Goal: Information Seeking & Learning: Learn about a topic

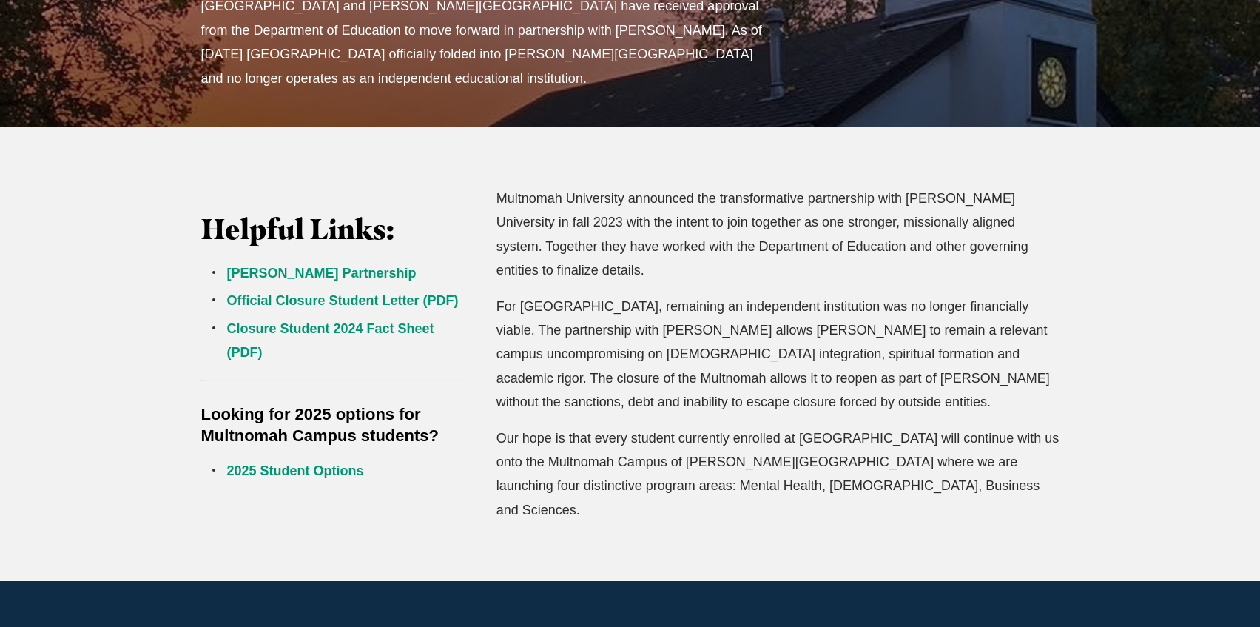
scroll to position [370, 0]
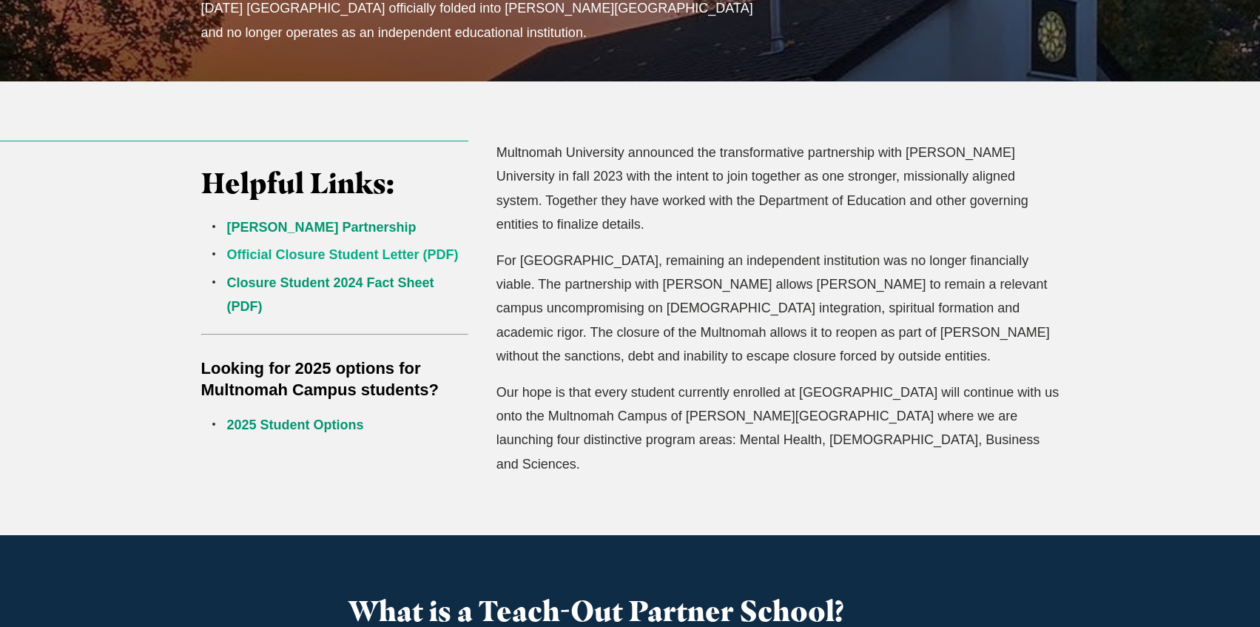
click at [306, 253] on link "Official Closure Student Letter (PDF)" at bounding box center [343, 254] width 232 height 15
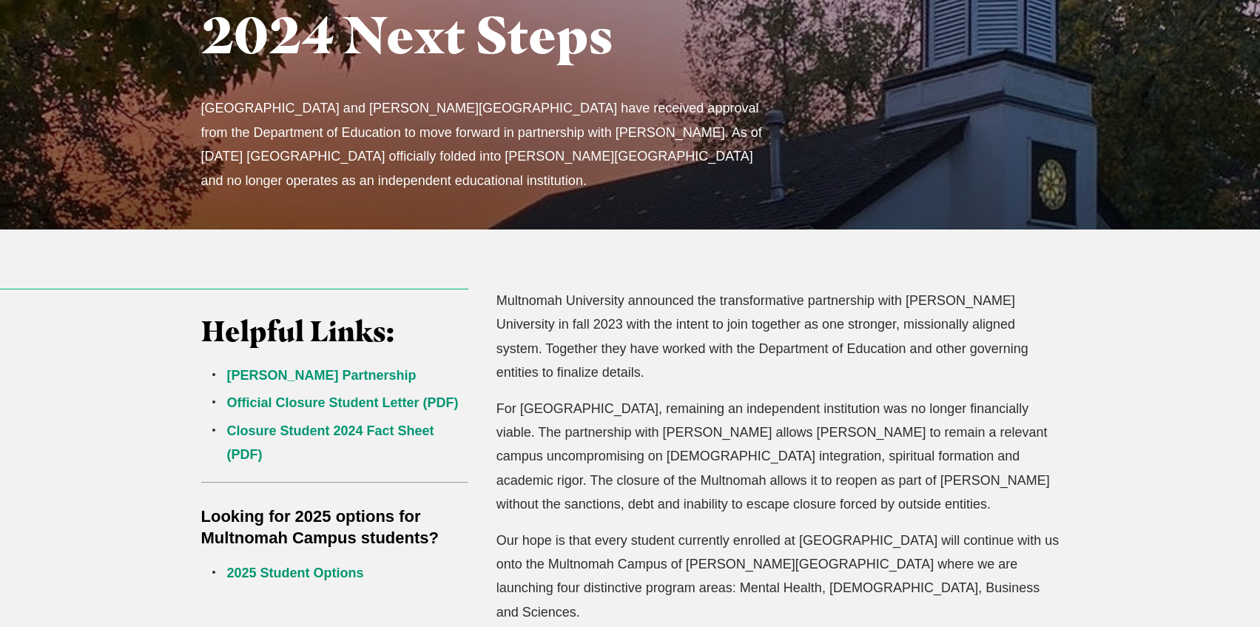
scroll to position [296, 0]
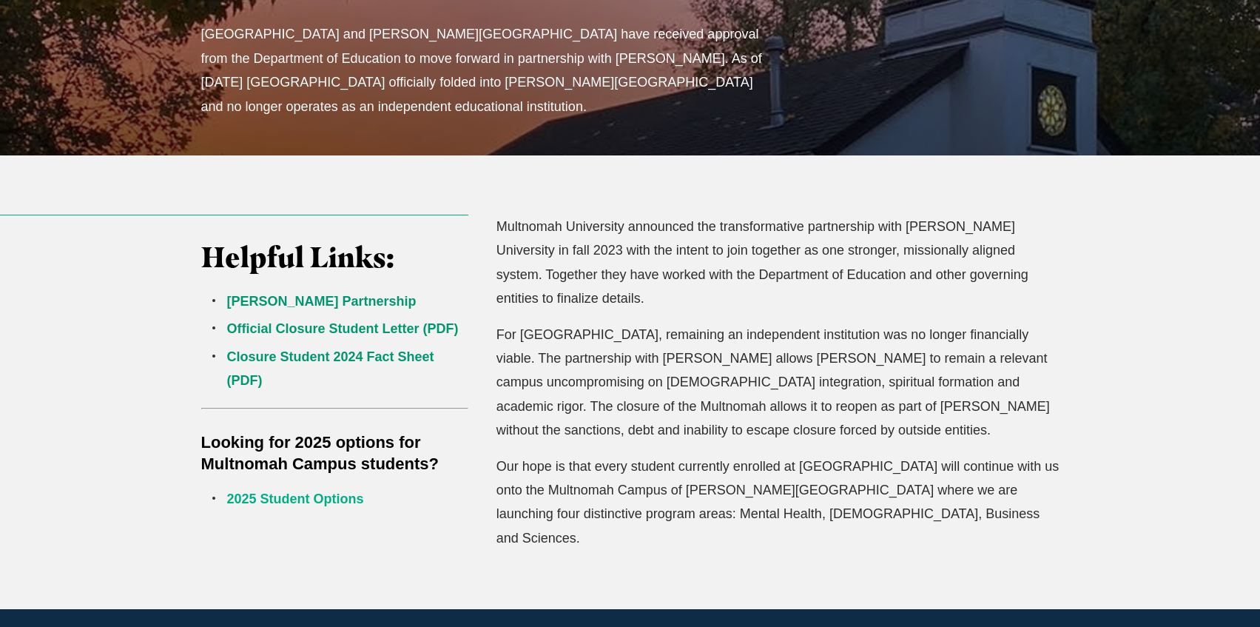
click at [311, 500] on link "2025 Student Options" at bounding box center [295, 498] width 137 height 15
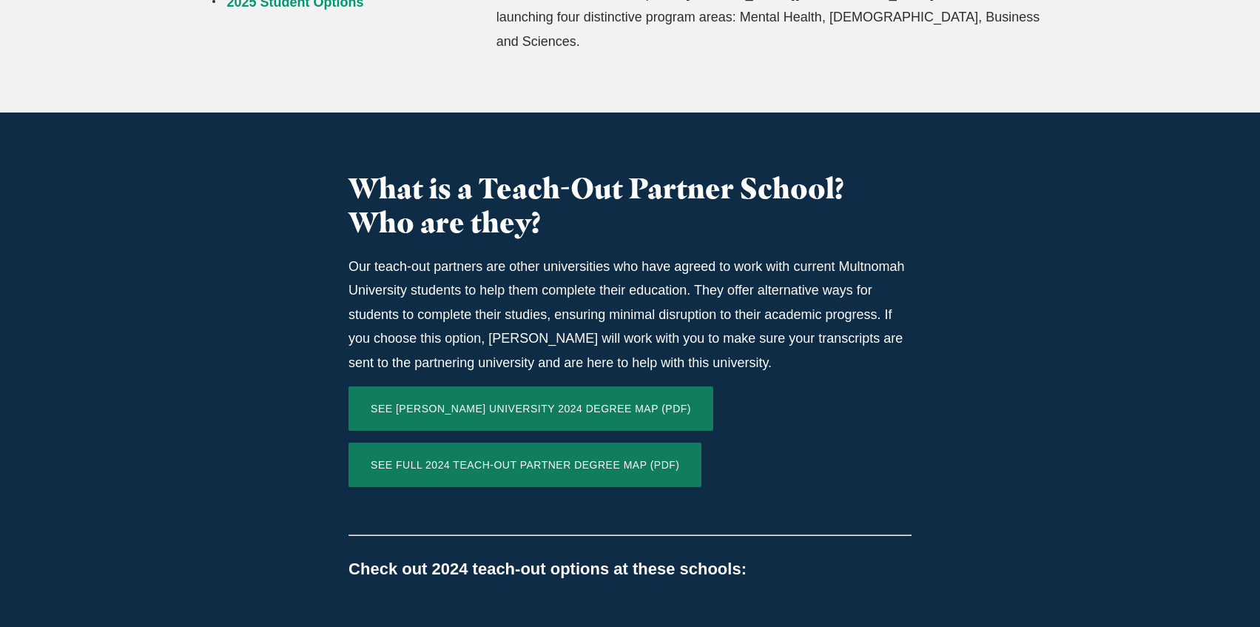
scroll to position [814, 0]
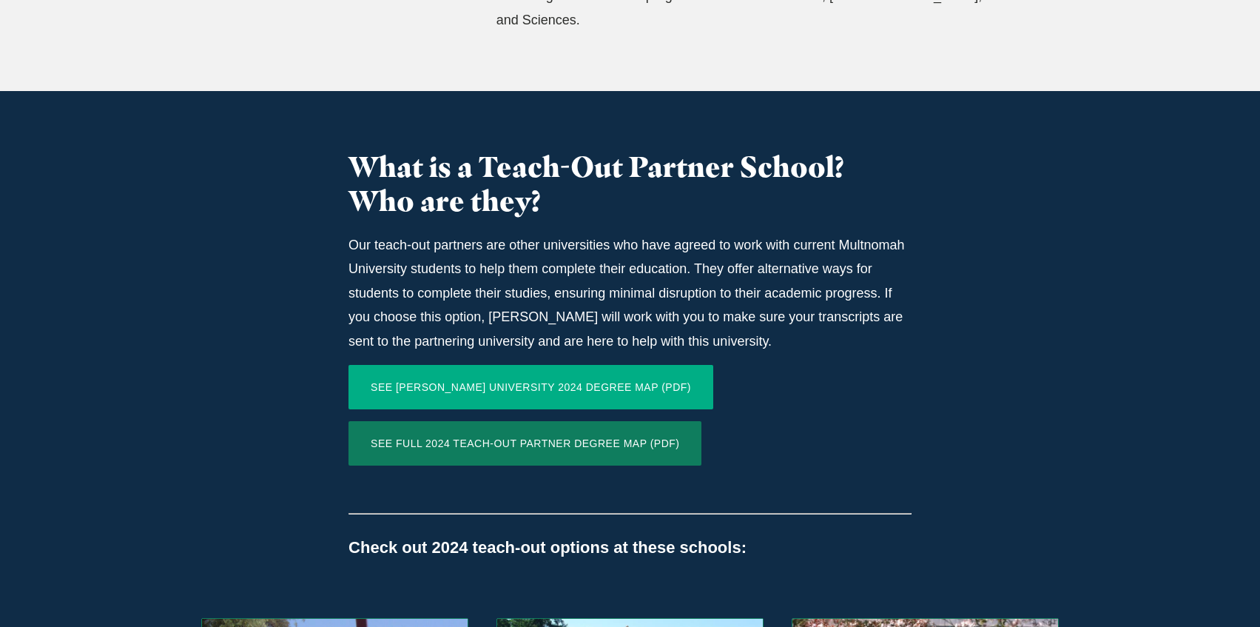
click at [430, 365] on link "SEE JESSUP UNIVERSITY 2024 DEGREE MAP (PDF)" at bounding box center [530, 387] width 365 height 44
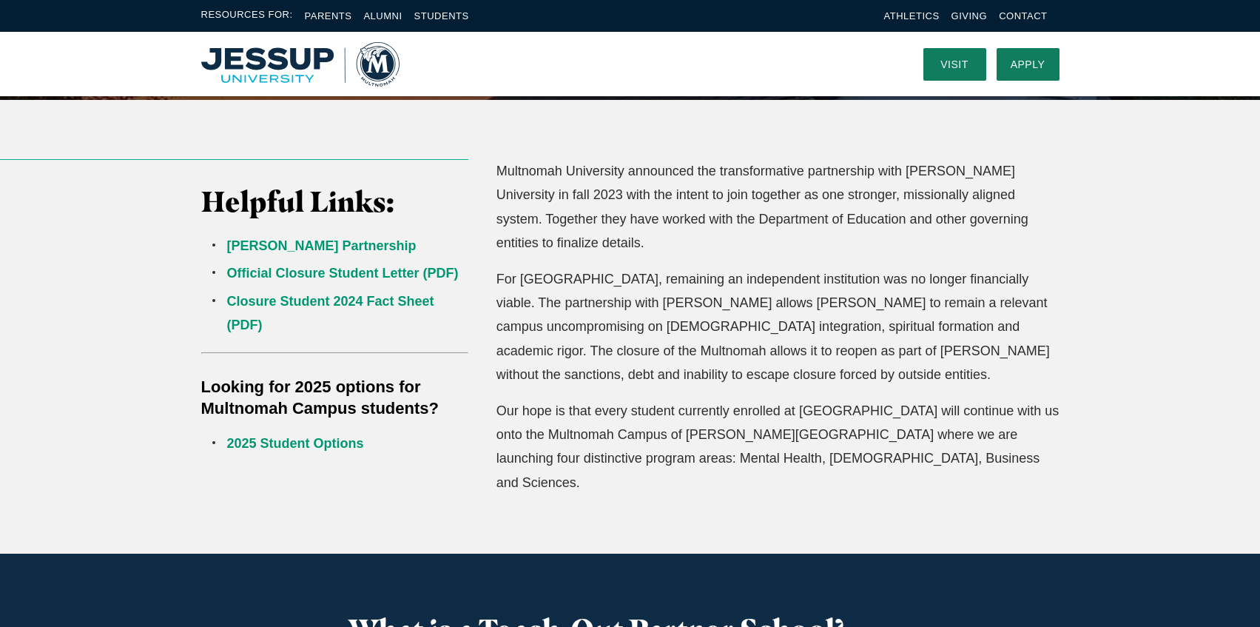
scroll to position [296, 0]
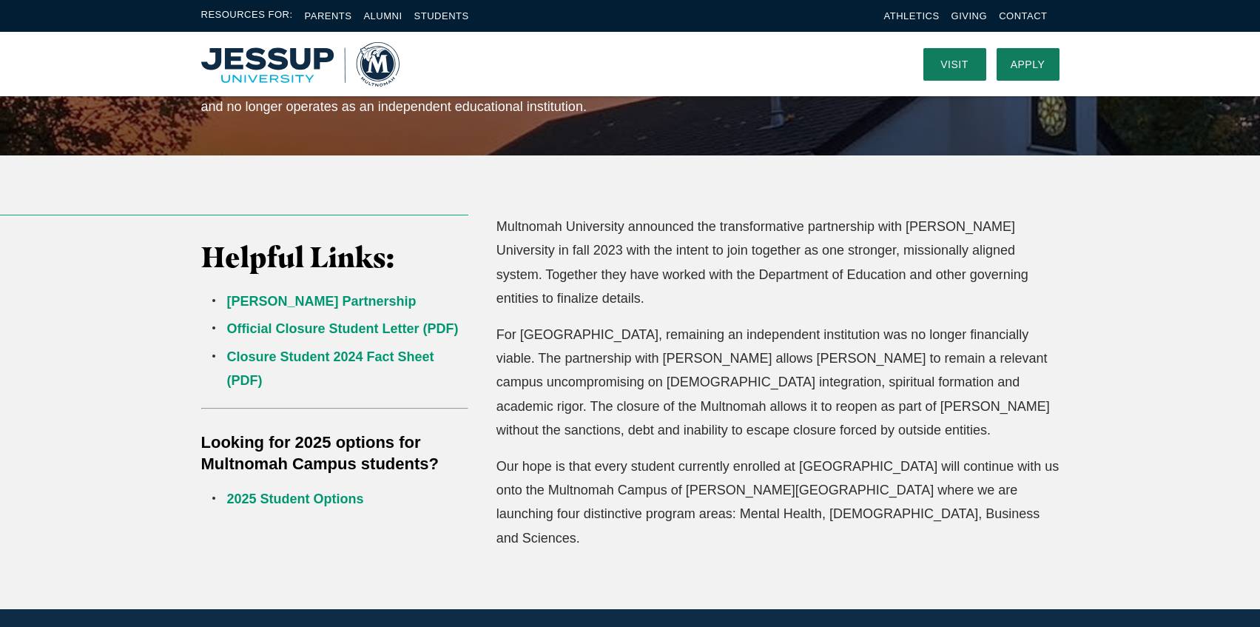
click at [289, 55] on img "Home" at bounding box center [300, 64] width 198 height 44
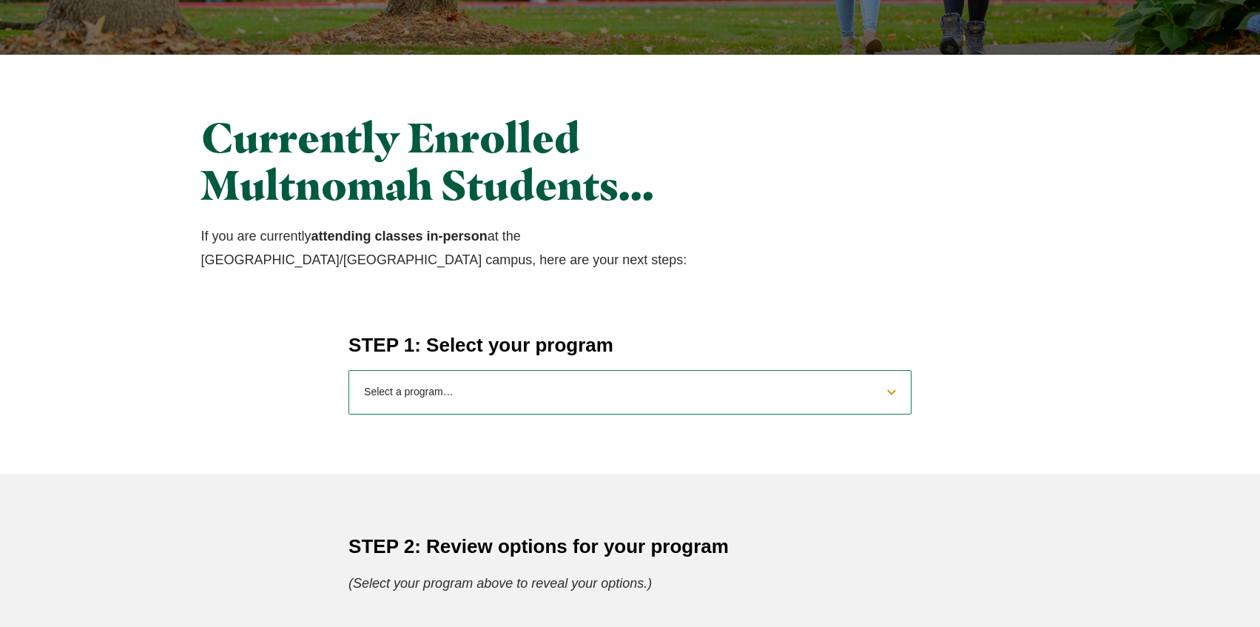
scroll to position [444, 0]
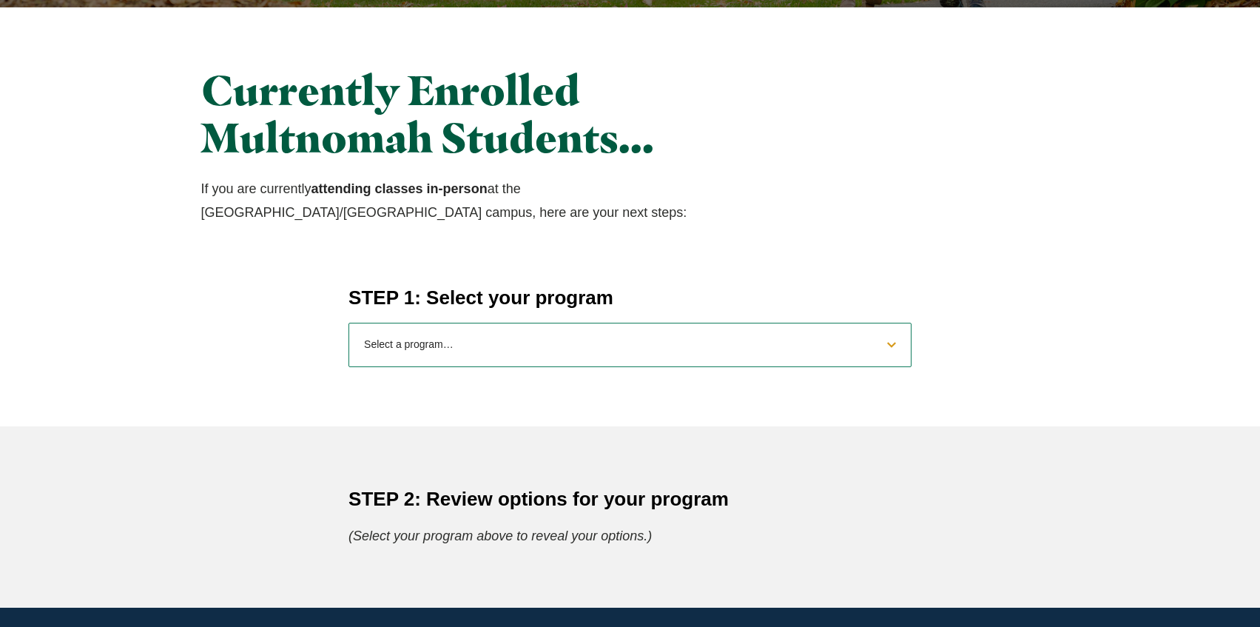
click at [465, 346] on select "Select a program… BS Bible and Theology BS Biology BS Business Administration B…" at bounding box center [629, 345] width 563 height 44
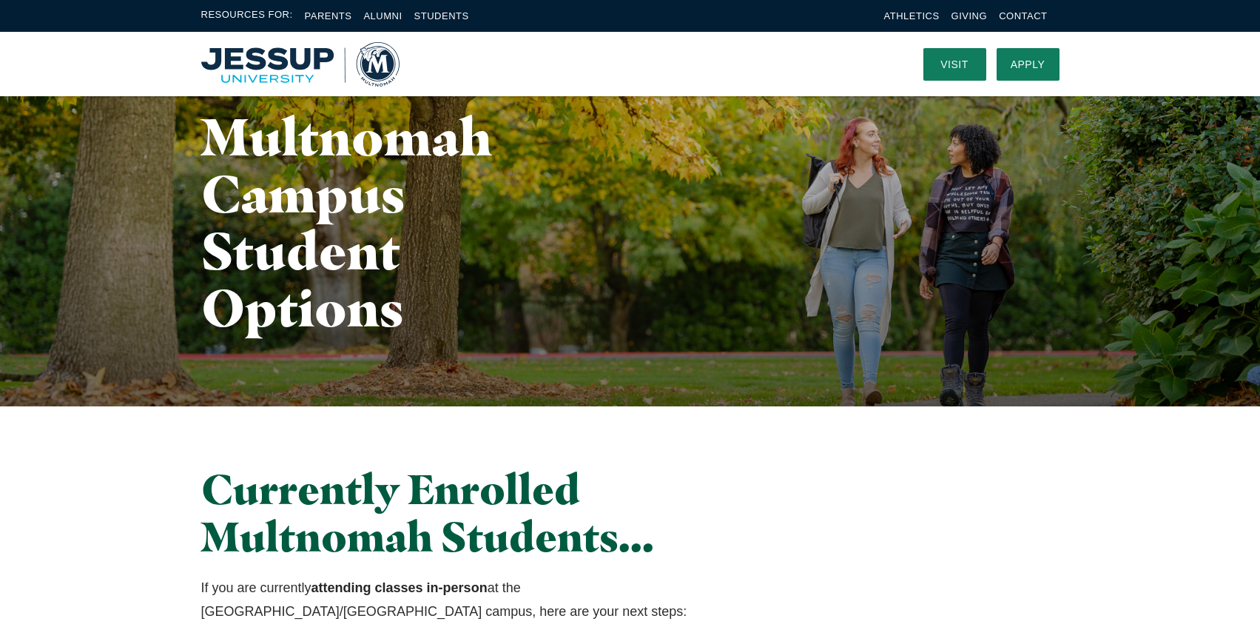
scroll to position [0, 0]
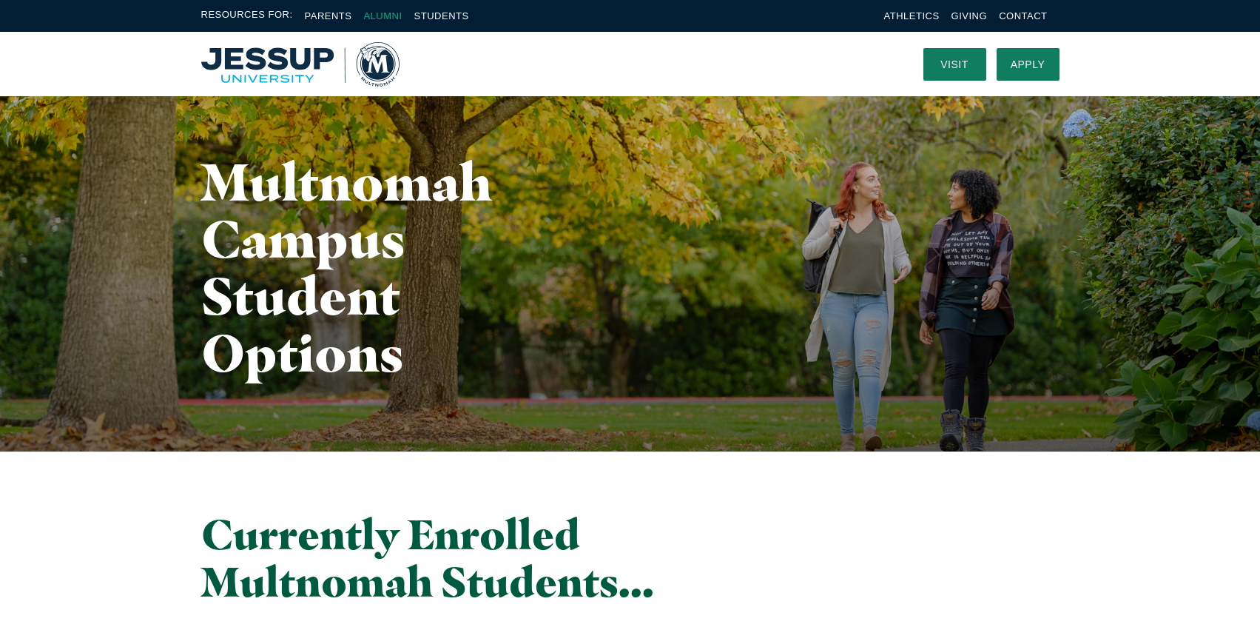
click at [385, 17] on link "Alumni" at bounding box center [382, 15] width 38 height 11
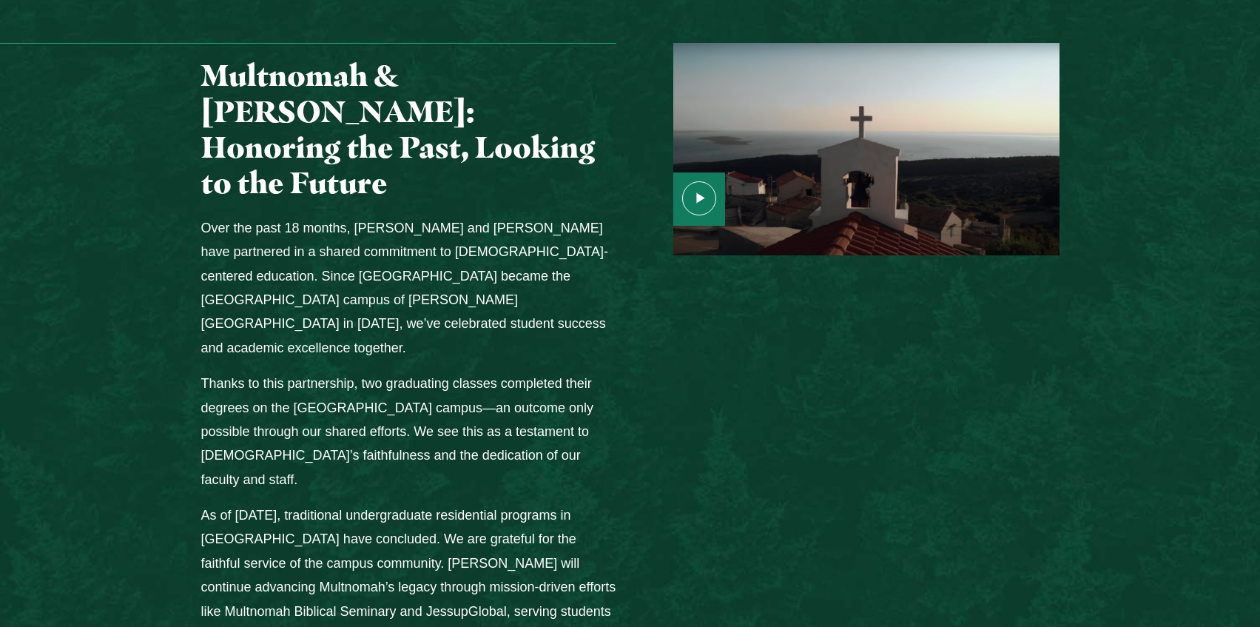
scroll to position [1849, 0]
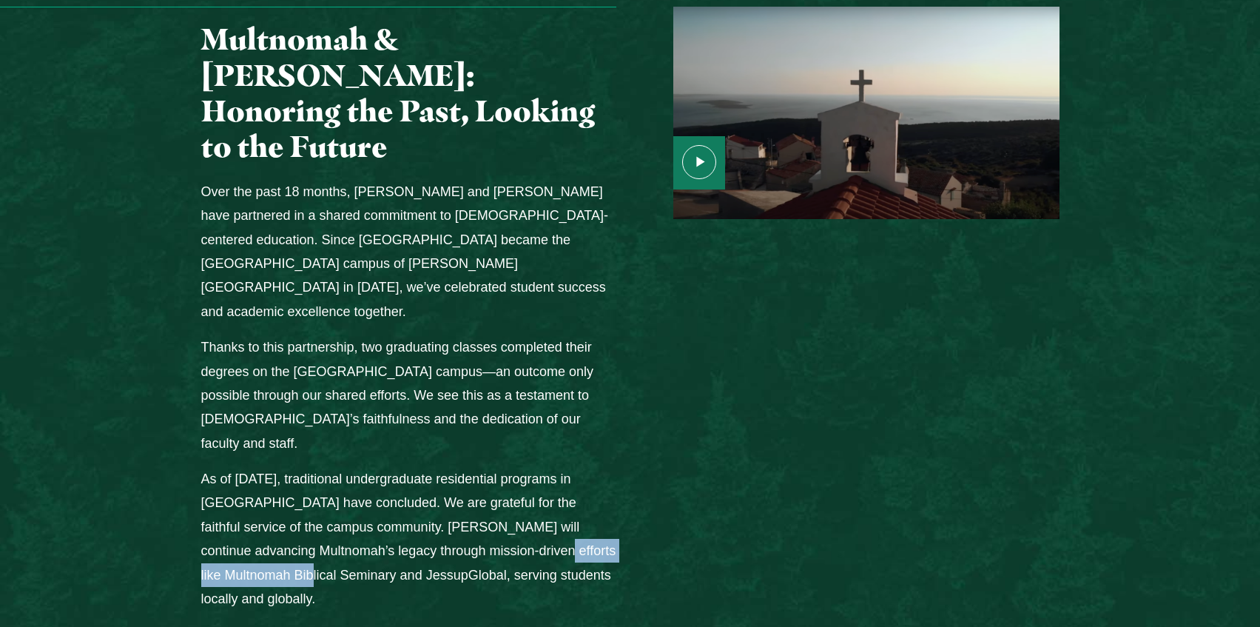
drag, startPoint x: 446, startPoint y: 304, endPoint x: 254, endPoint y: 335, distance: 194.1
click at [254, 467] on p "As of [DATE], traditional undergraduate residential programs in [GEOGRAPHIC_DAT…" at bounding box center [408, 539] width 415 height 144
copy p "Multnomah Biblical Seminary"
